Goal: Information Seeking & Learning: Learn about a topic

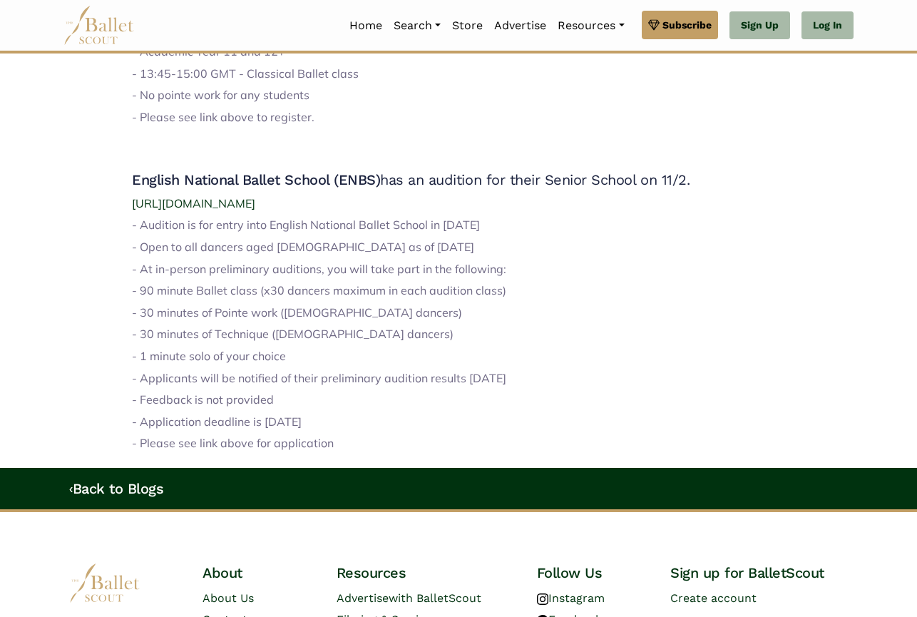
scroll to position [1676, 0]
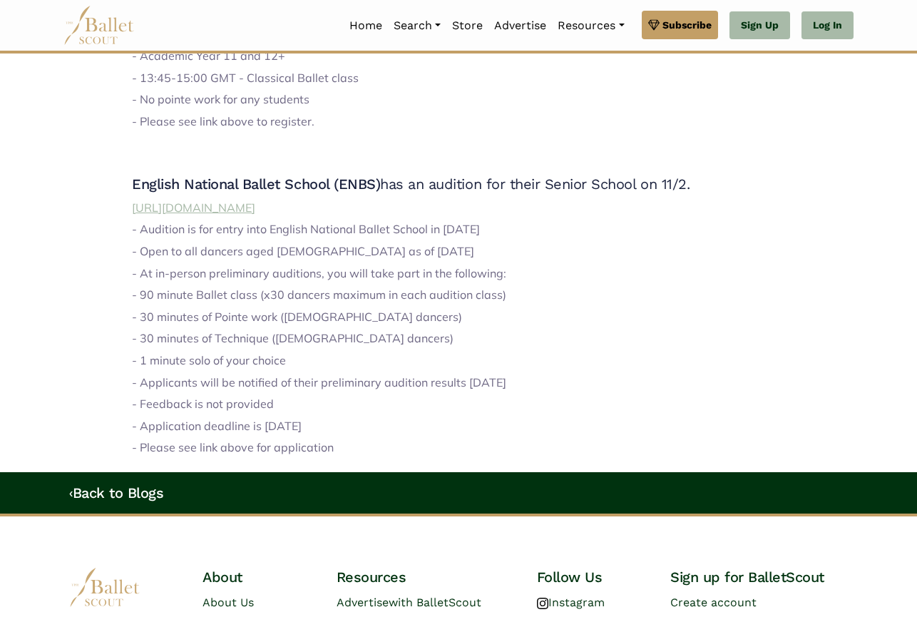
click at [255, 200] on span "https://www.enbschool.org.uk/enbs-2/auditions/auditions-2/final-auditions/" at bounding box center [193, 207] width 123 height 14
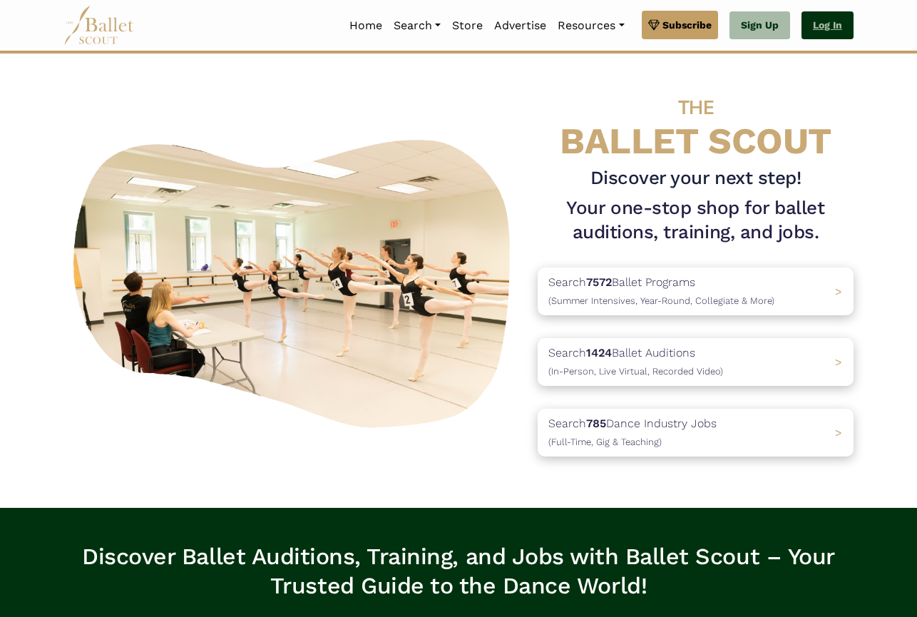
click at [821, 25] on link "Log In" at bounding box center [827, 25] width 52 height 29
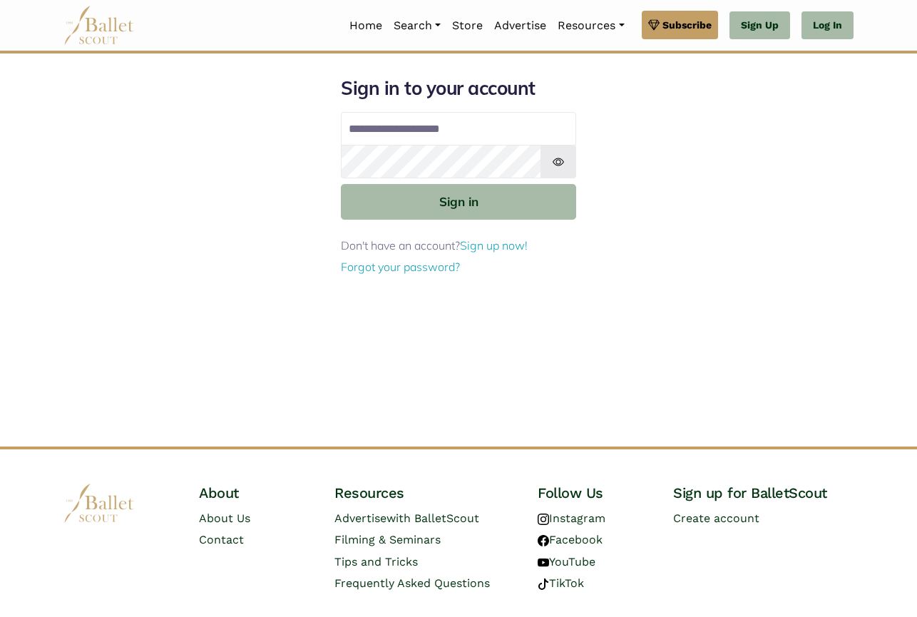
type input "**********"
click at [564, 163] on img at bounding box center [558, 162] width 36 height 34
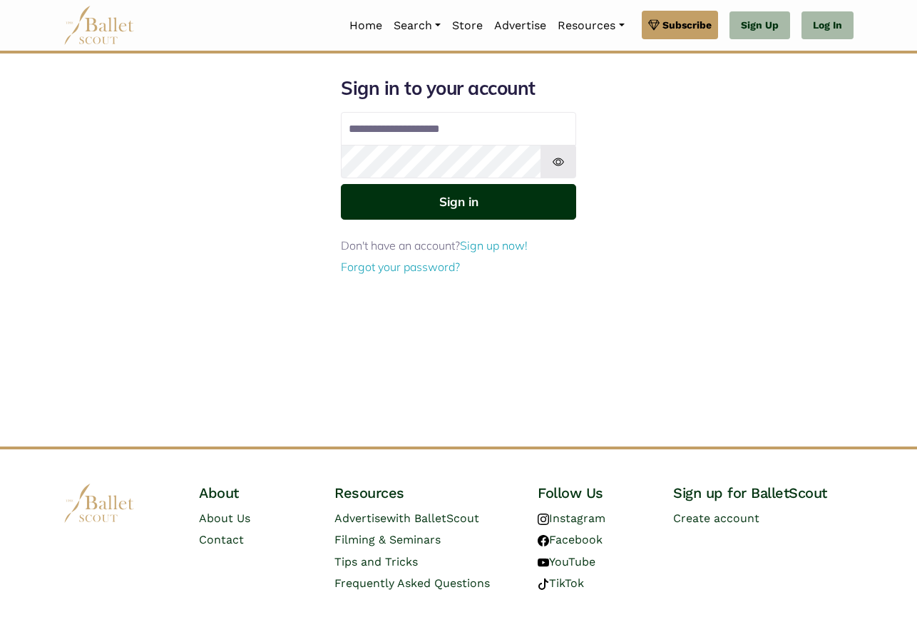
click at [464, 202] on button "Sign in" at bounding box center [458, 201] width 235 height 35
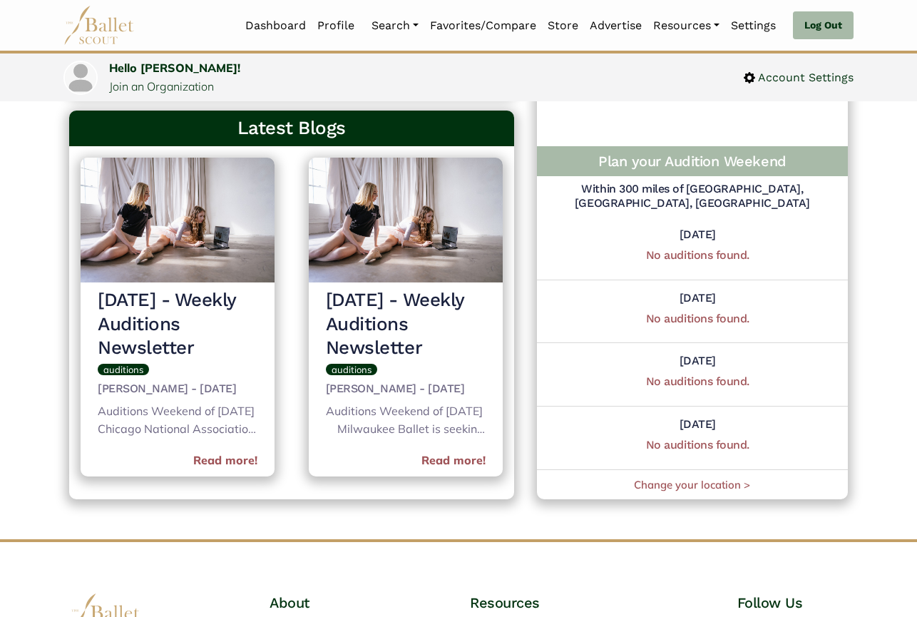
scroll to position [583, 0]
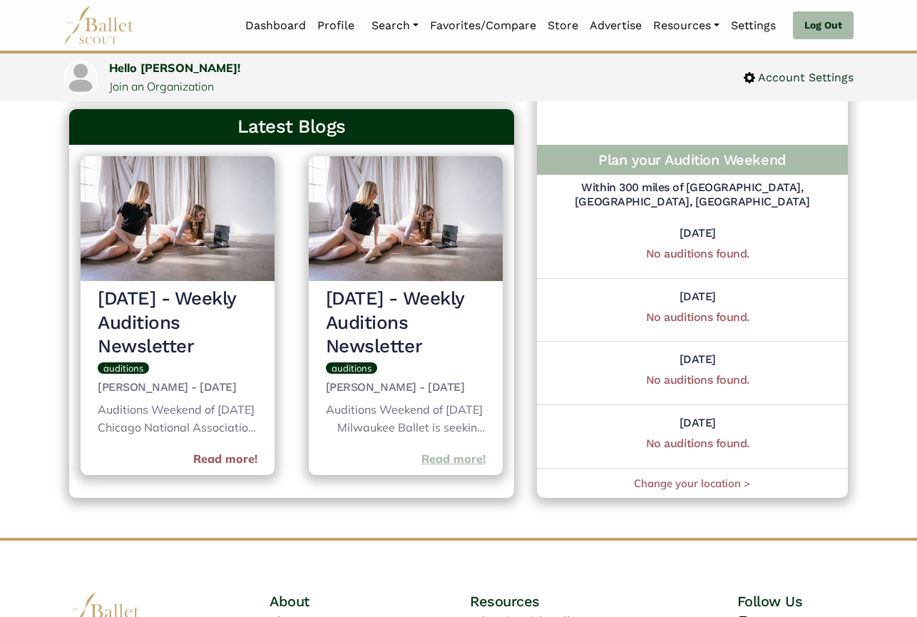
click at [446, 468] on link "Read more!" at bounding box center [453, 459] width 64 height 19
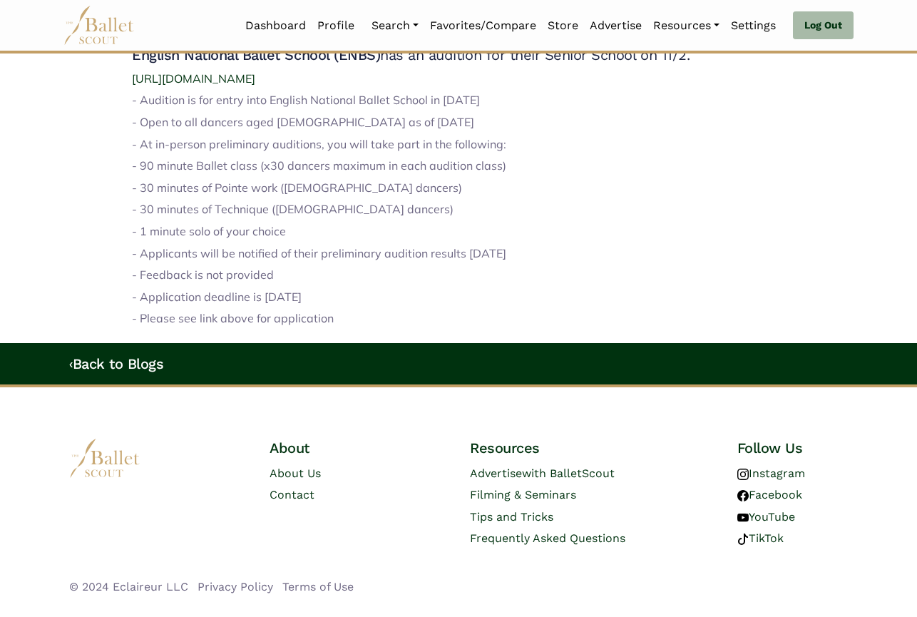
scroll to position [1805, 0]
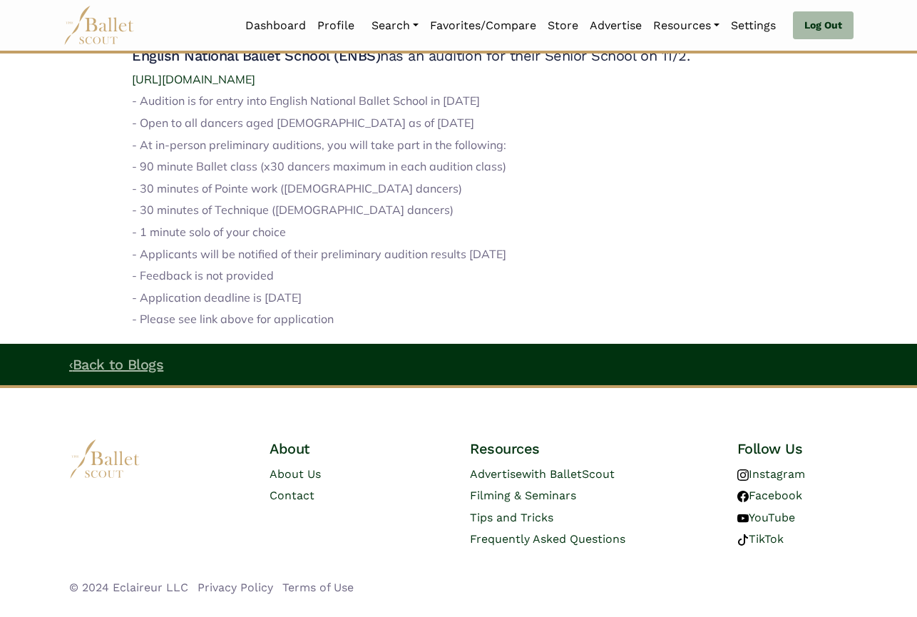
click at [71, 355] on code "‹" at bounding box center [71, 364] width 4 height 18
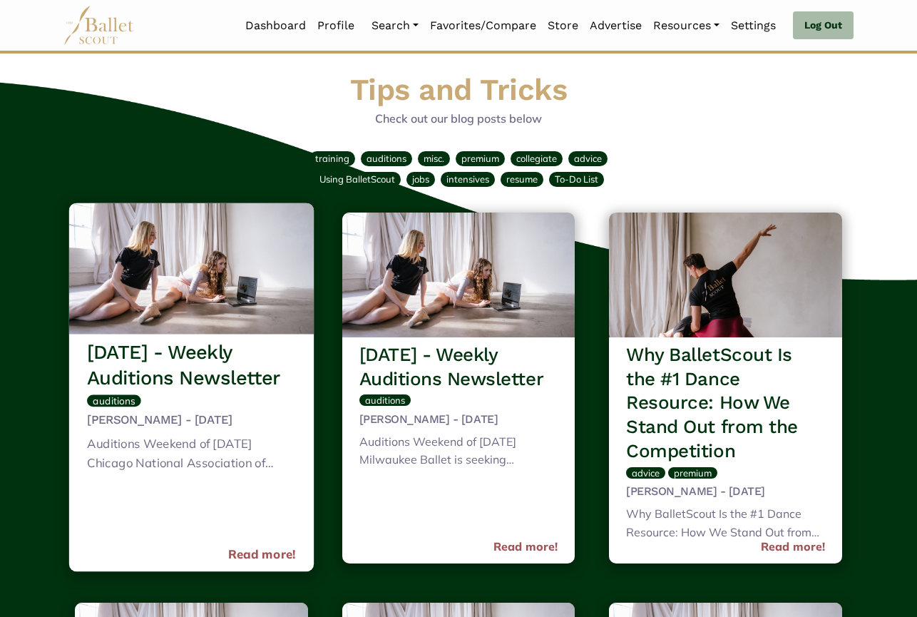
click at [106, 402] on span "auditions" at bounding box center [114, 400] width 42 height 12
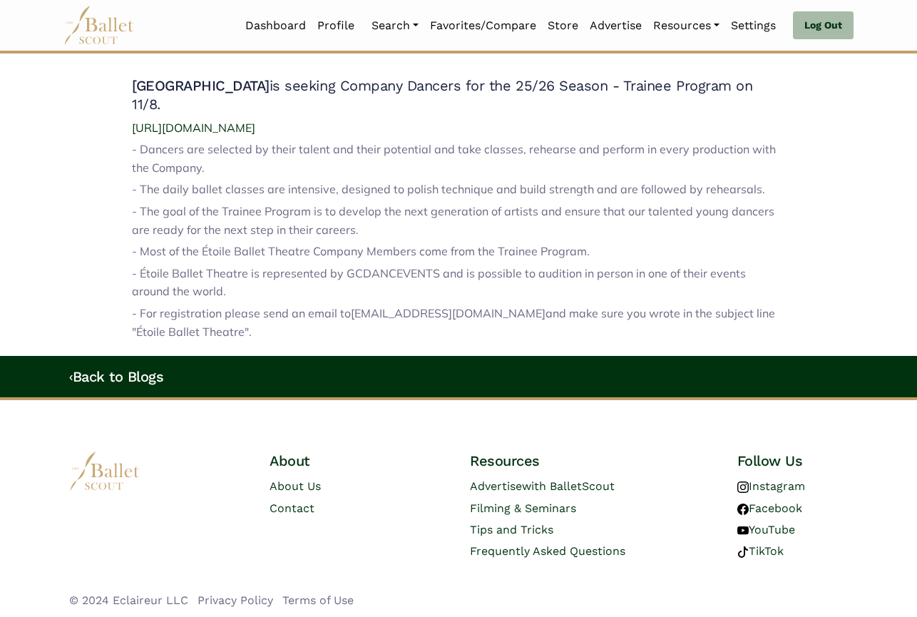
scroll to position [1516, 0]
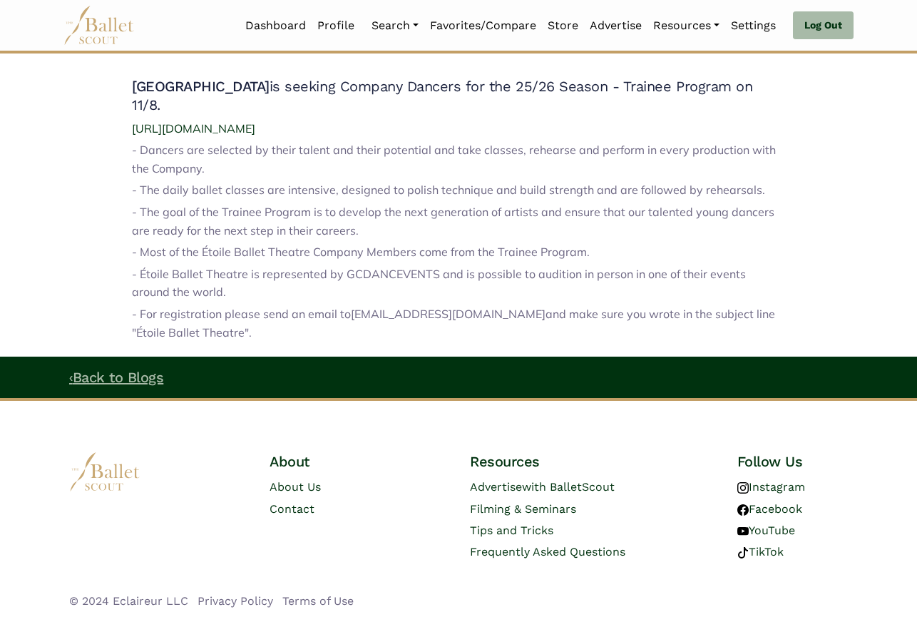
click at [75, 369] on link "‹ Back to Blogs" at bounding box center [116, 377] width 94 height 17
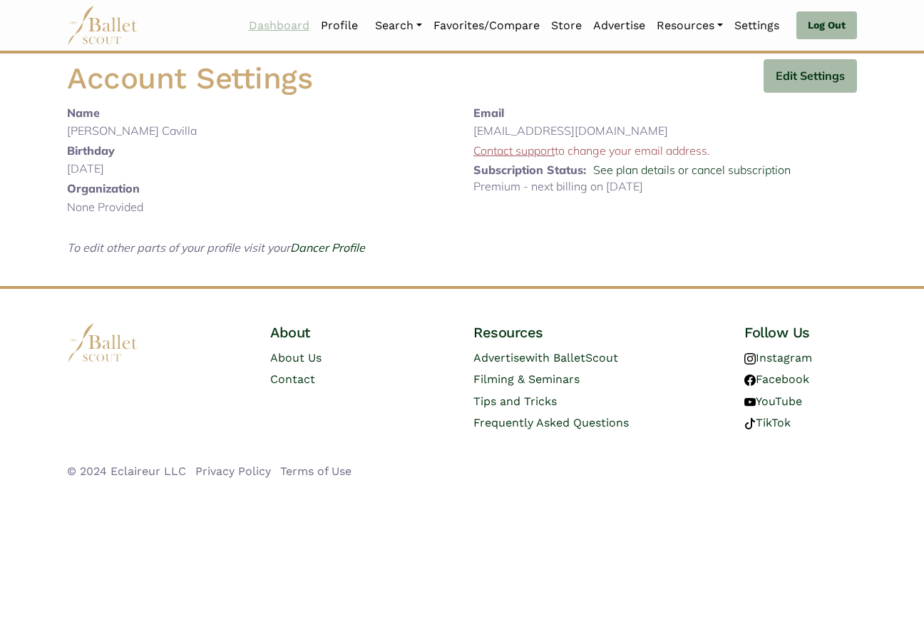
click at [279, 24] on link "Dashboard" at bounding box center [279, 26] width 72 height 30
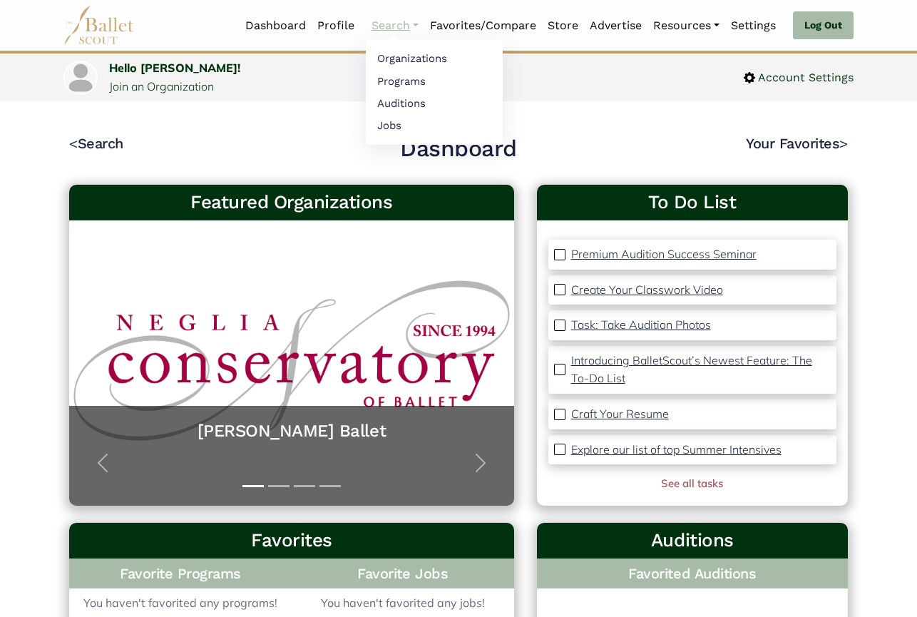
scroll to position [1, 0]
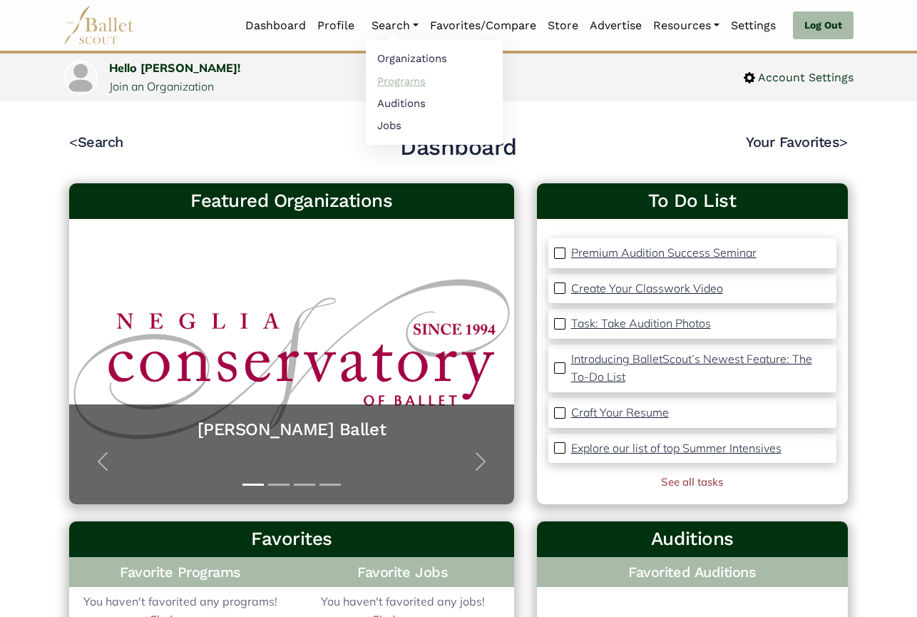
click at [380, 81] on link "Programs" at bounding box center [434, 81] width 137 height 22
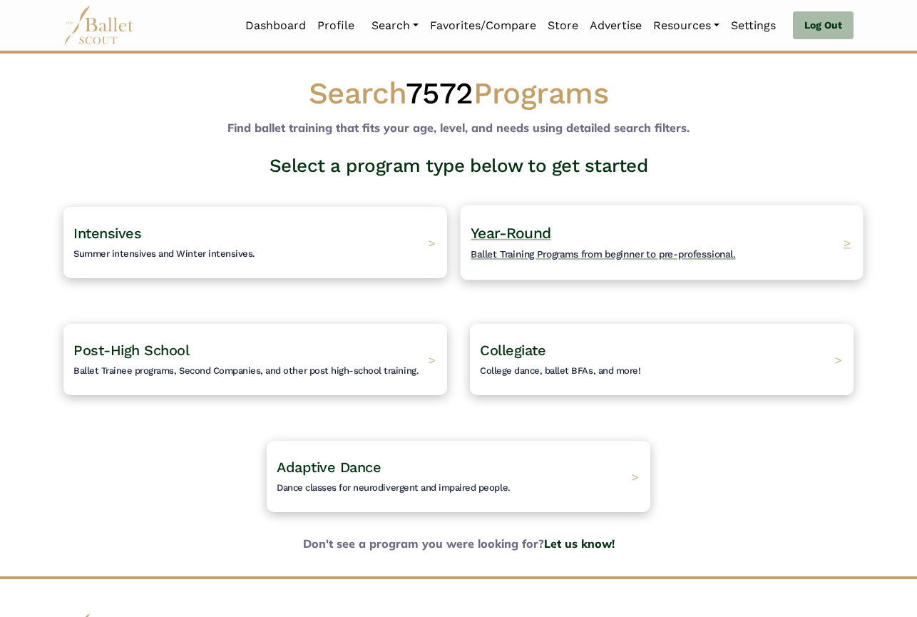
scroll to position [1, 1]
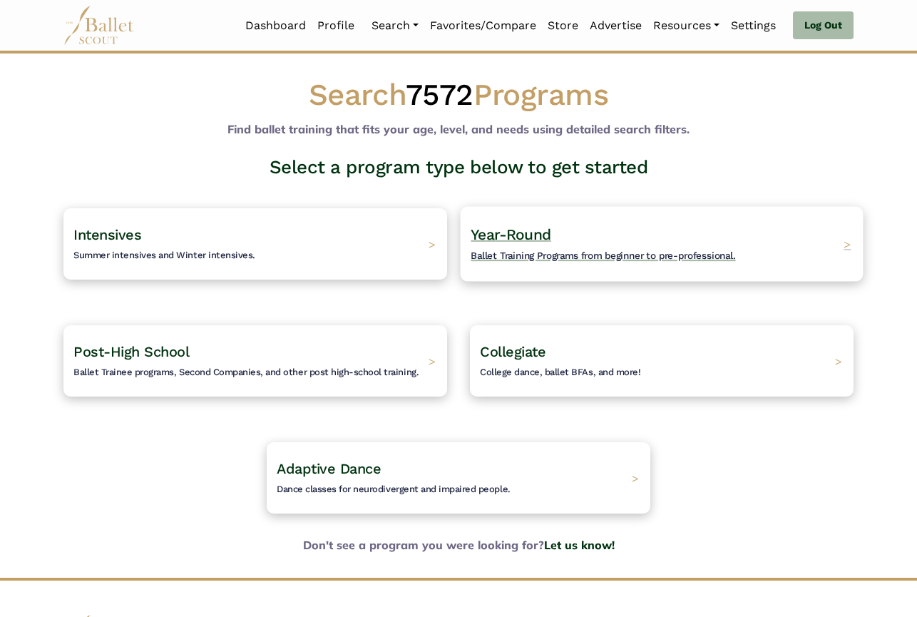
click at [677, 252] on span "Ballet Training Programs from beginner to pre-professional." at bounding box center [603, 255] width 265 height 11
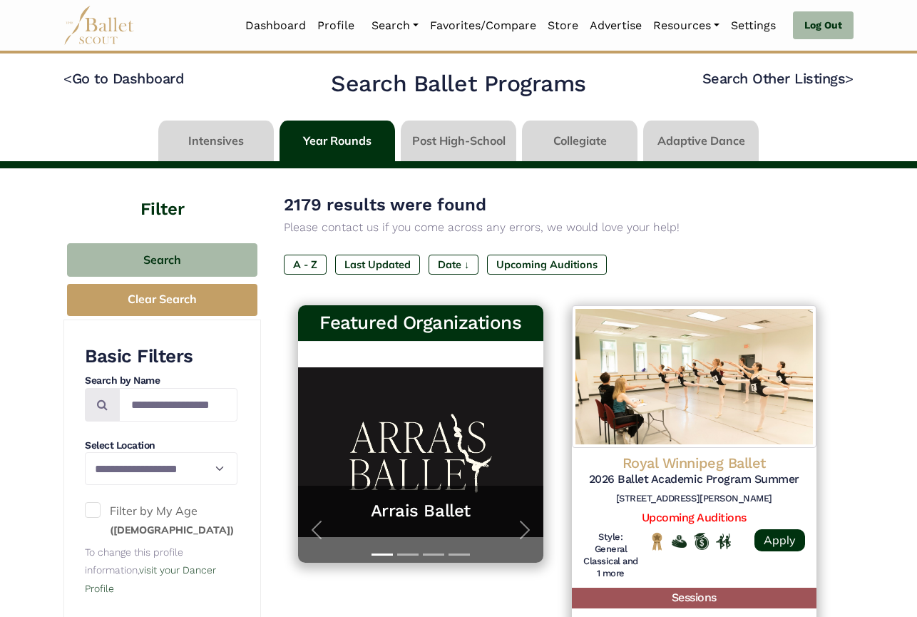
click at [329, 143] on link at bounding box center [337, 140] width 116 height 41
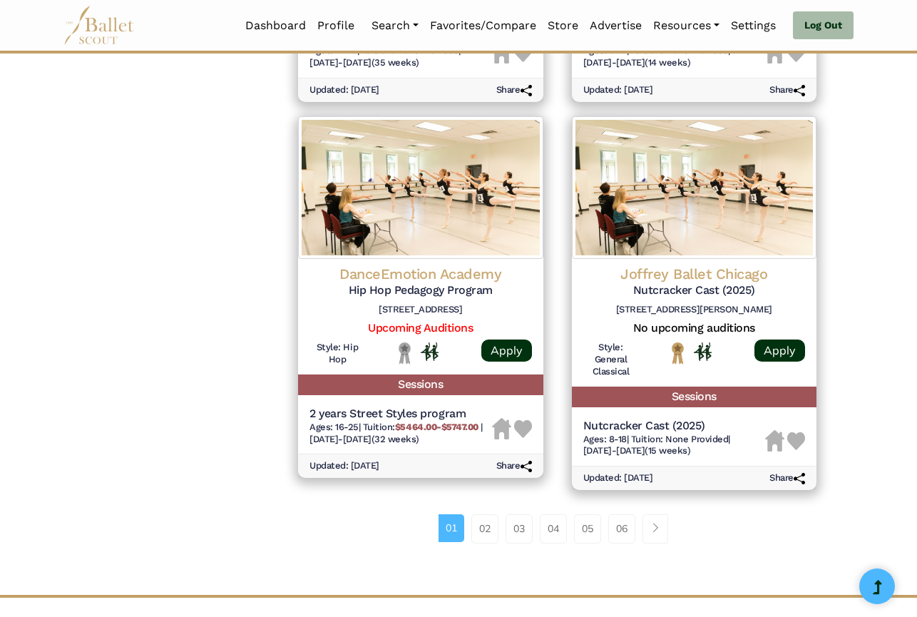
scroll to position [1827, 0]
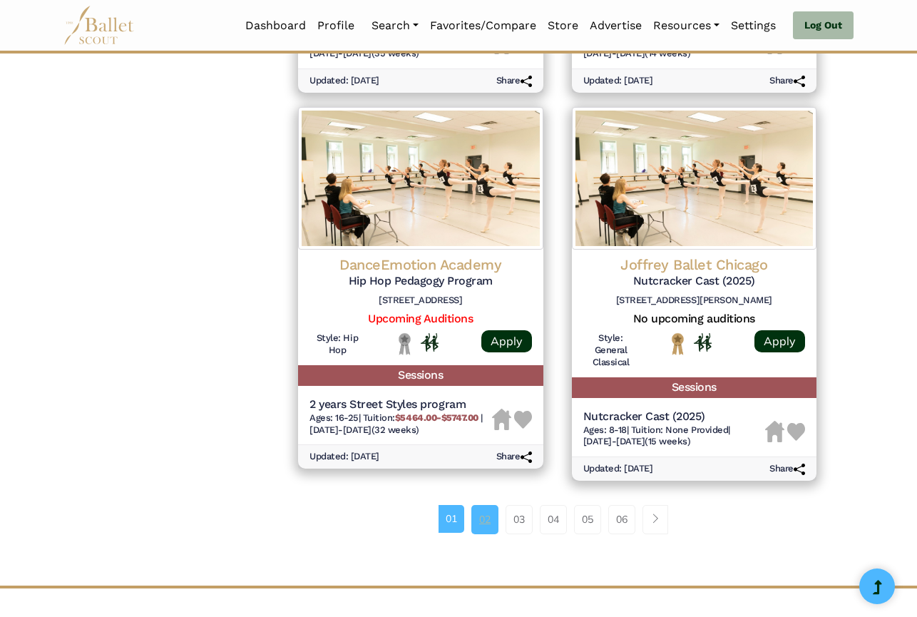
click at [482, 505] on link "02" at bounding box center [484, 519] width 27 height 29
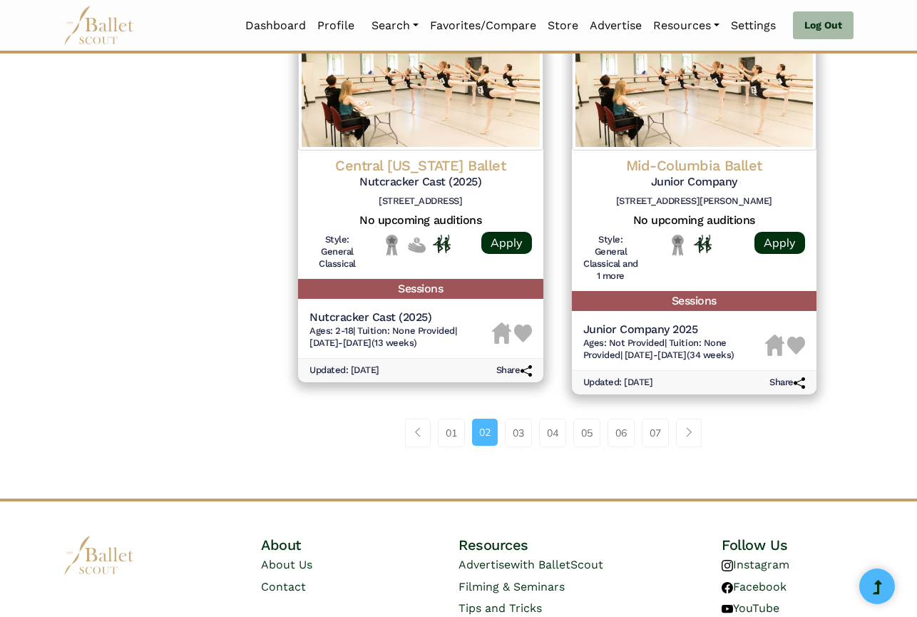
scroll to position [1852, 0]
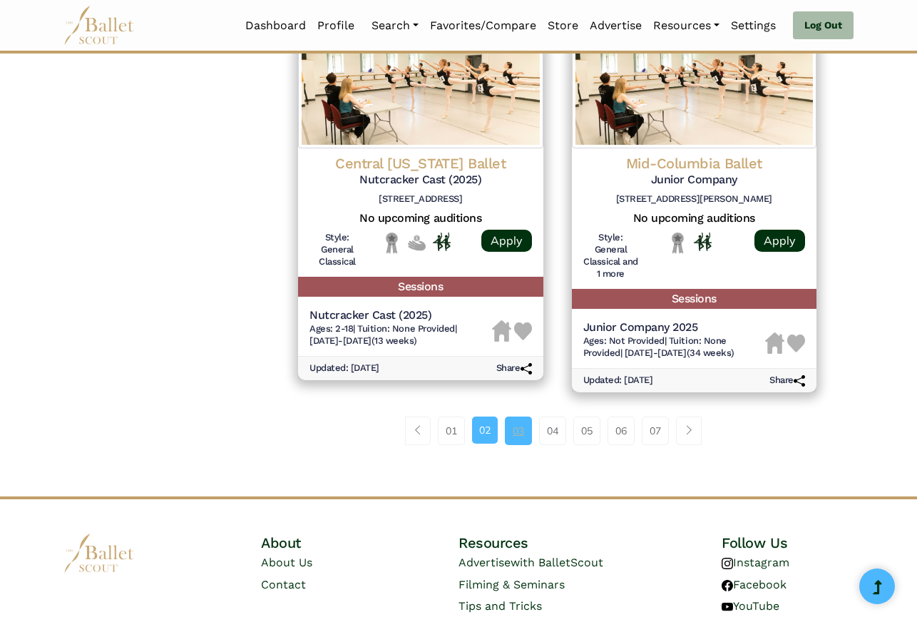
click at [517, 416] on link "03" at bounding box center [518, 430] width 27 height 29
